Goal: Find specific page/section: Find specific page/section

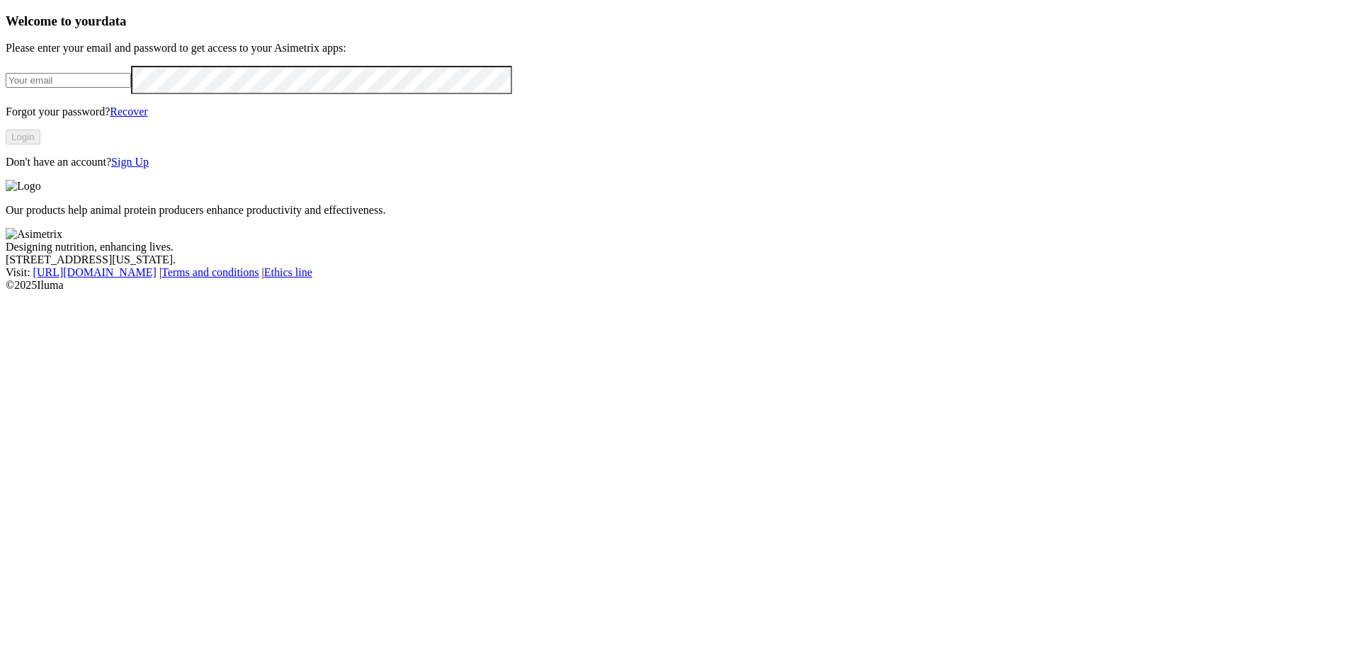
type input "[PERSON_NAME][EMAIL_ADDRESS][PERSON_NAME][DOMAIN_NAME]"
click at [40, 144] on button "Login" at bounding box center [23, 137] width 35 height 15
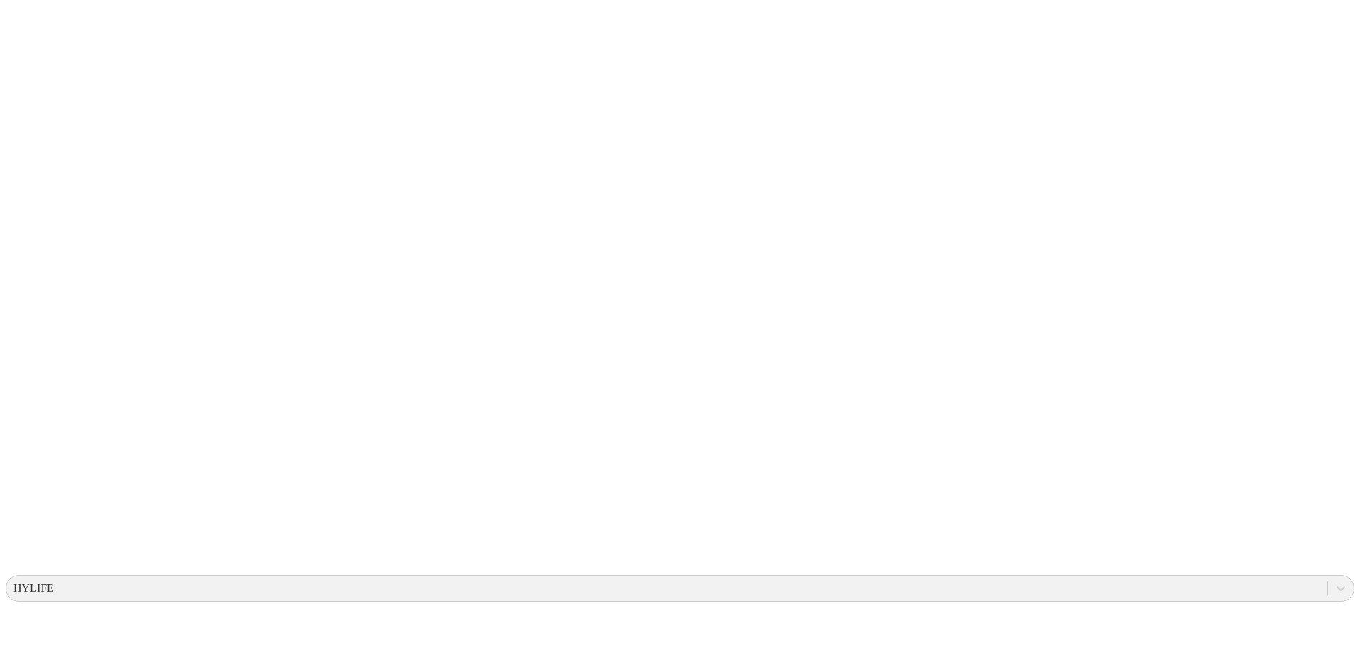
click at [35, 23] on icon at bounding box center [28, 289] width 44 height 567
